Goal: Task Accomplishment & Management: Use online tool/utility

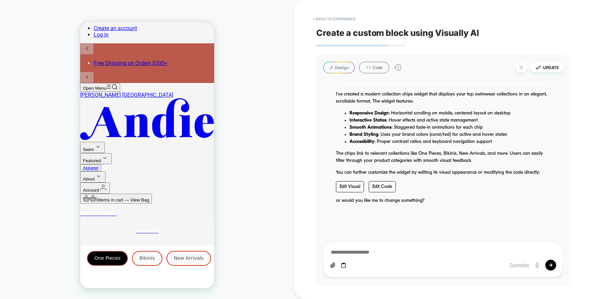
scroll to position [120, 0]
click at [51, 52] on div "HOMEPAGE Theme: MAIN" at bounding box center [147, 149] width 294 height 285
type textarea "*"
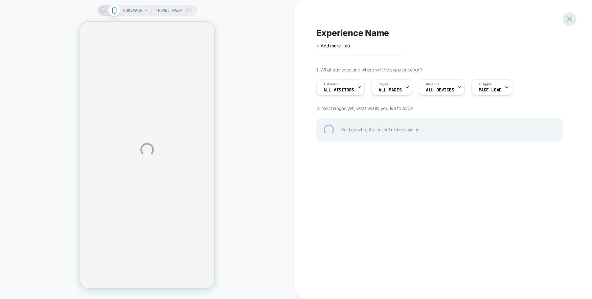
click at [571, 21] on div at bounding box center [570, 19] width 14 height 14
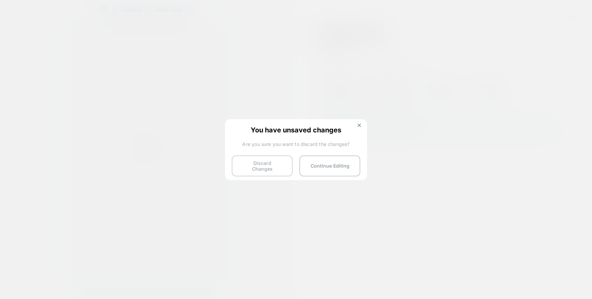
click at [256, 162] on button "Discard Changes" at bounding box center [262, 165] width 61 height 21
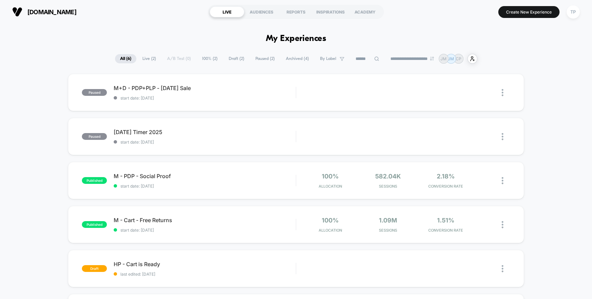
click at [525, 14] on button "Create New Experience" at bounding box center [529, 12] width 61 height 12
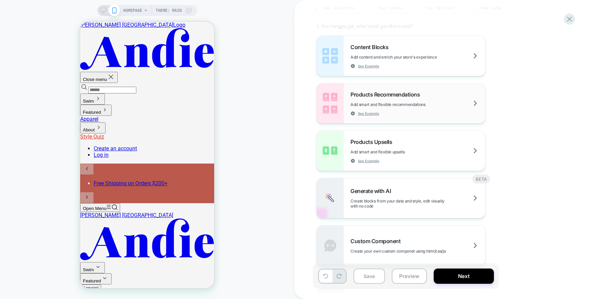
scroll to position [94, 0]
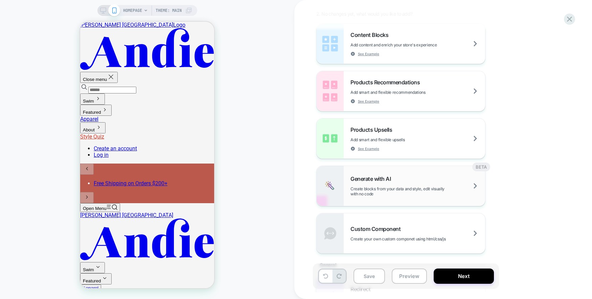
click at [446, 184] on div "Generate with AI Create blocks from your data and style, edit visually with no …" at bounding box center [418, 185] width 135 height 21
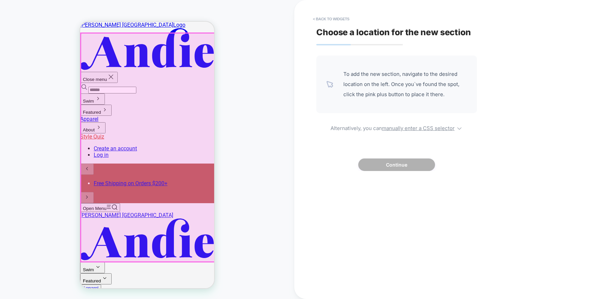
click at [160, 237] on div at bounding box center [148, 147] width 134 height 228
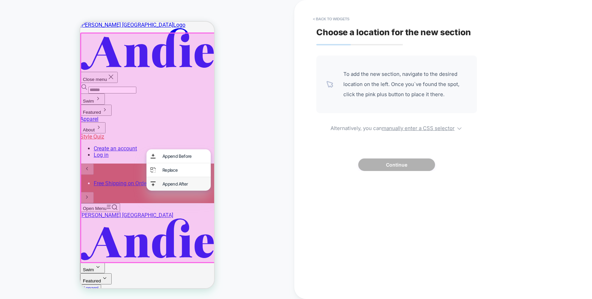
click at [181, 186] on div "Append After" at bounding box center [184, 183] width 44 height 5
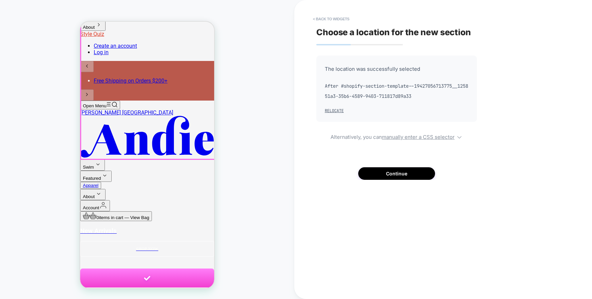
scroll to position [115, 0]
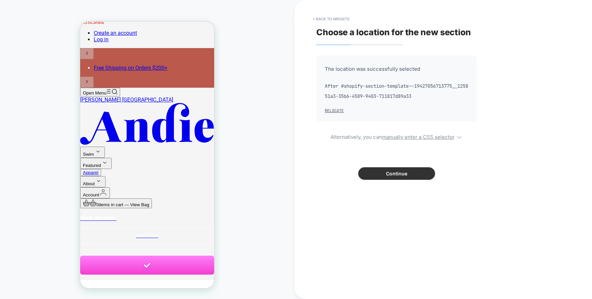
click at [379, 171] on button "Continue" at bounding box center [396, 173] width 77 height 13
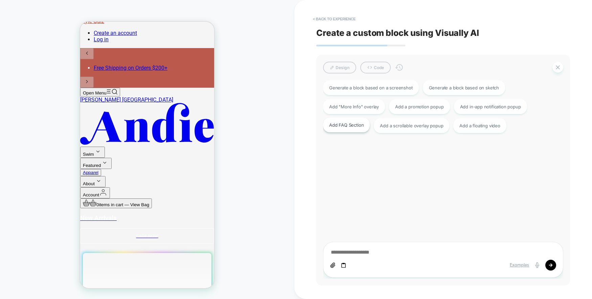
click at [355, 127] on div "Add FAQ Section" at bounding box center [346, 124] width 47 height 15
type textarea "*"
type textarea "**********"
type textarea "*"
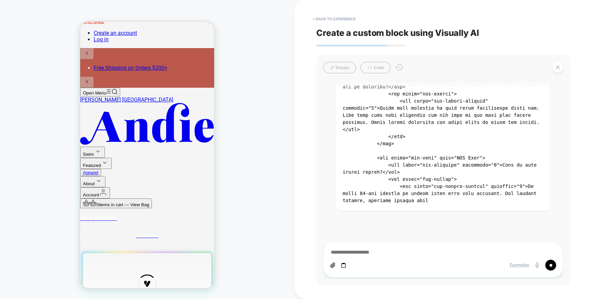
scroll to position [361, 0]
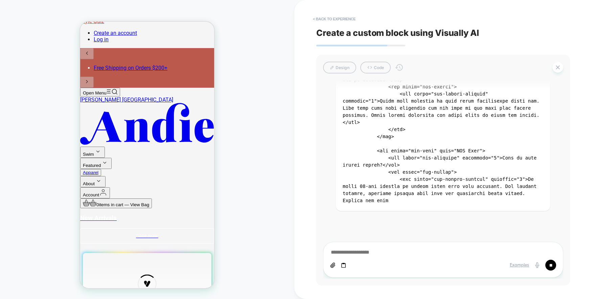
click at [552, 264] on icon at bounding box center [551, 265] width 3 height 3
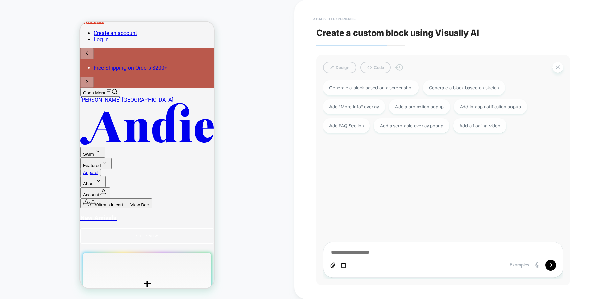
click at [322, 18] on button "< Back to experience" at bounding box center [334, 19] width 49 height 11
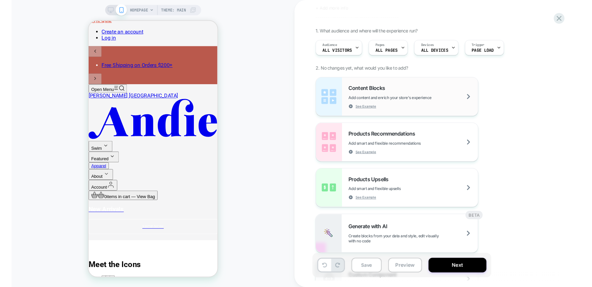
scroll to position [42, 0]
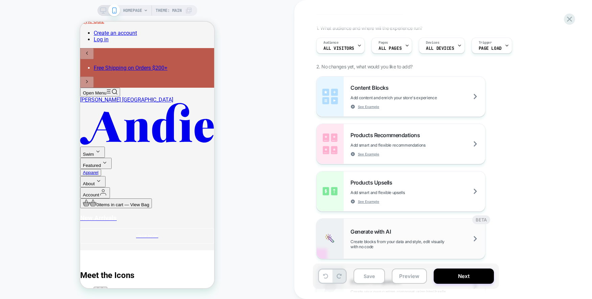
click at [434, 236] on div "Generate with AI Create blocks from your data and style, edit visually with no …" at bounding box center [418, 238] width 135 height 21
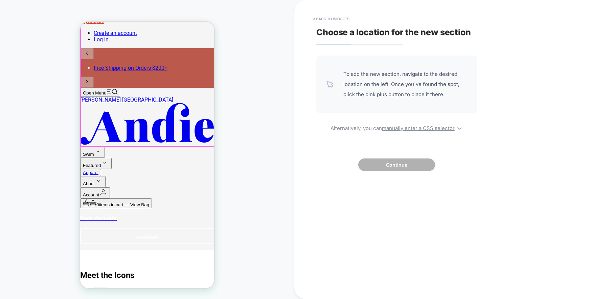
click at [80, 249] on img at bounding box center [80, 249] width 0 height 0
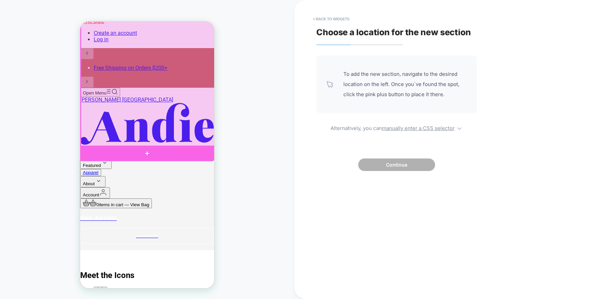
click at [155, 148] on div at bounding box center [147, 154] width 134 height 16
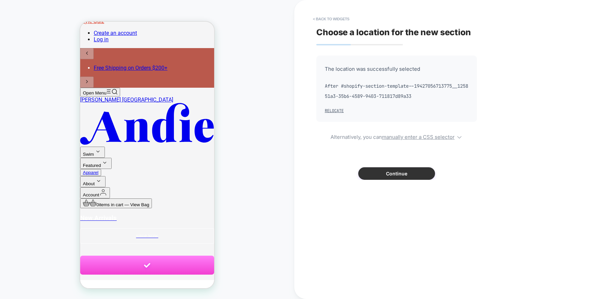
click at [388, 173] on button "Continue" at bounding box center [396, 173] width 77 height 13
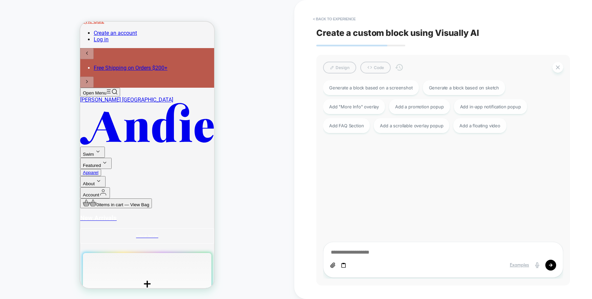
click at [344, 265] on icon at bounding box center [344, 265] width 6 height 6
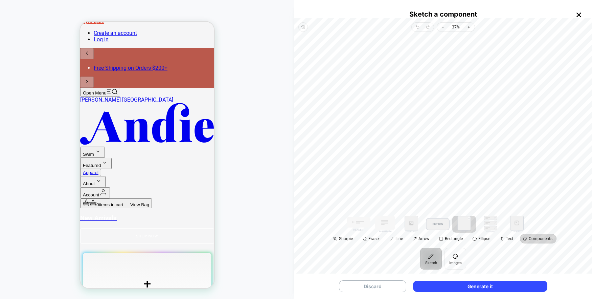
click at [465, 224] on button at bounding box center [464, 224] width 24 height 17
drag, startPoint x: 462, startPoint y: 105, endPoint x: 512, endPoint y: 62, distance: 66.2
click at [500, 72] on div "Drag point point-1" at bounding box center [498, 74] width 4 height 4
drag, startPoint x: 470, startPoint y: 94, endPoint x: 456, endPoint y: 118, distance: 27.9
click at [456, 118] on div "Rectangle" at bounding box center [443, 123] width 287 height 173
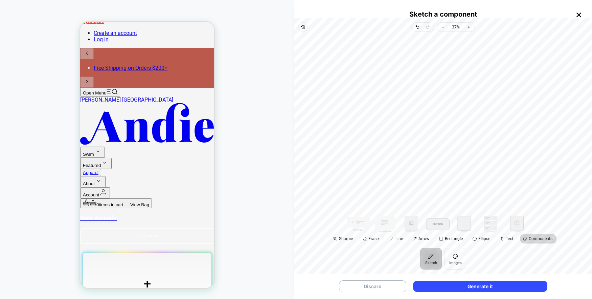
drag, startPoint x: 438, startPoint y: 229, endPoint x: 459, endPoint y: 127, distance: 104.3
click at [459, 127] on div "Rectangle Sharpie Eraser Line Arrow Rectangle Ellipse Text Components" at bounding box center [443, 140] width 298 height 216
click at [405, 167] on div "Rectangle Rectangle 100% Move to front Duplicate Remove" at bounding box center [443, 123] width 287 height 173
drag, startPoint x: 360, startPoint y: 223, endPoint x: 457, endPoint y: 98, distance: 157.5
click at [457, 98] on div "Rectangle Rectangle Sharpie Eraser Line Arrow Rectangle Ellipse Text Components" at bounding box center [443, 140] width 298 height 216
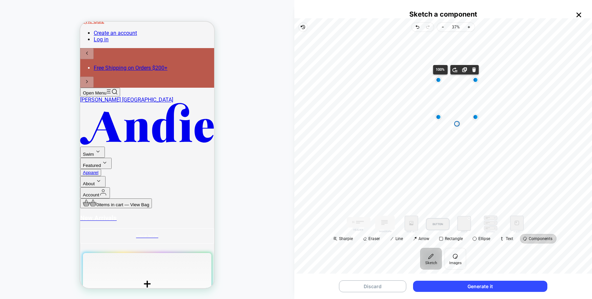
click at [394, 117] on div "Rectangle Rectangle Rectangle 100% Move to front Duplicate Remove" at bounding box center [443, 123] width 287 height 173
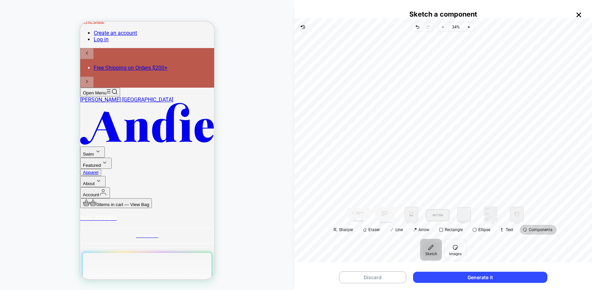
type textarea "*"
